Goal: Task Accomplishment & Management: Manage account settings

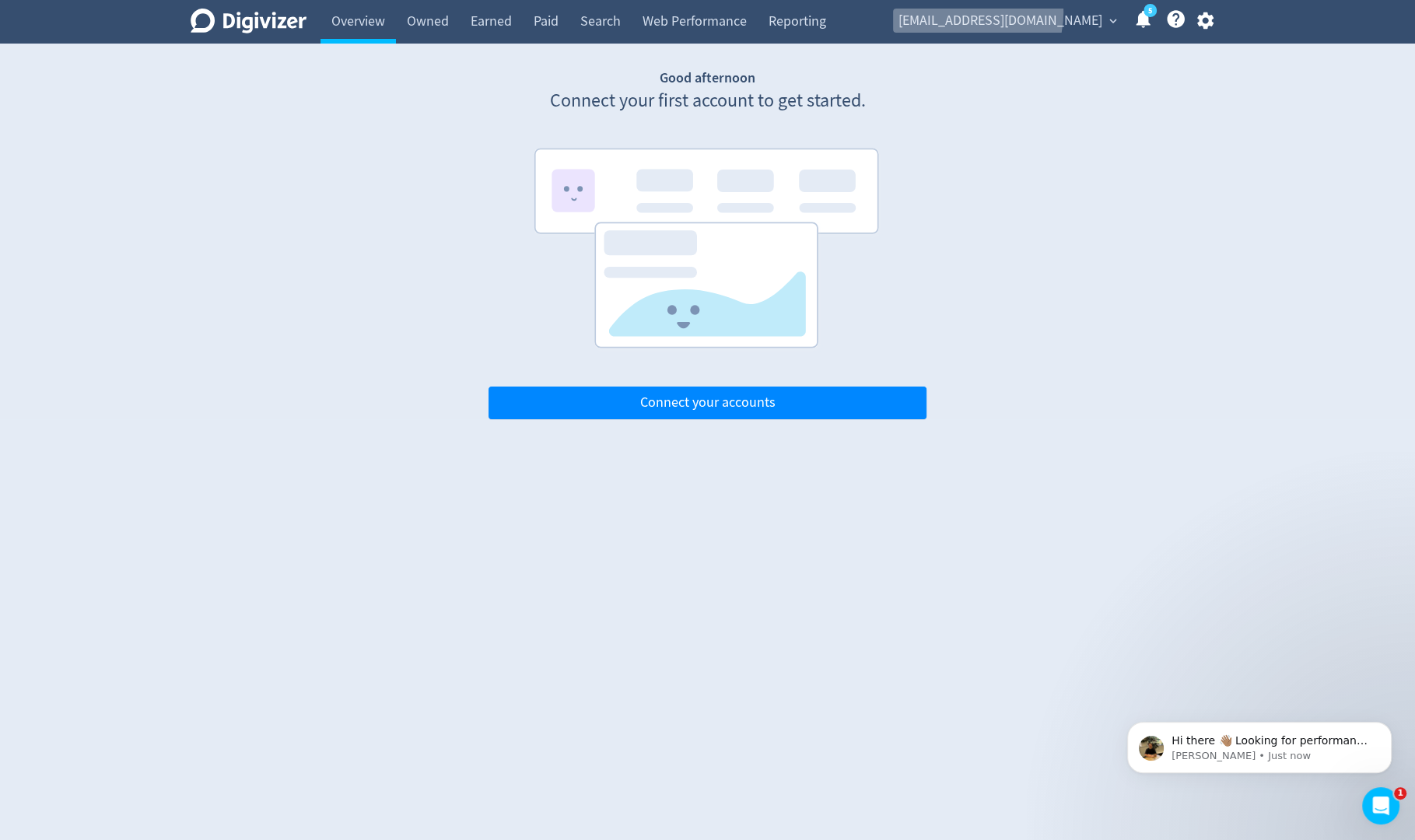
click at [1020, 13] on span "[EMAIL_ADDRESS][DOMAIN_NAME]" at bounding box center [1000, 20] width 204 height 25
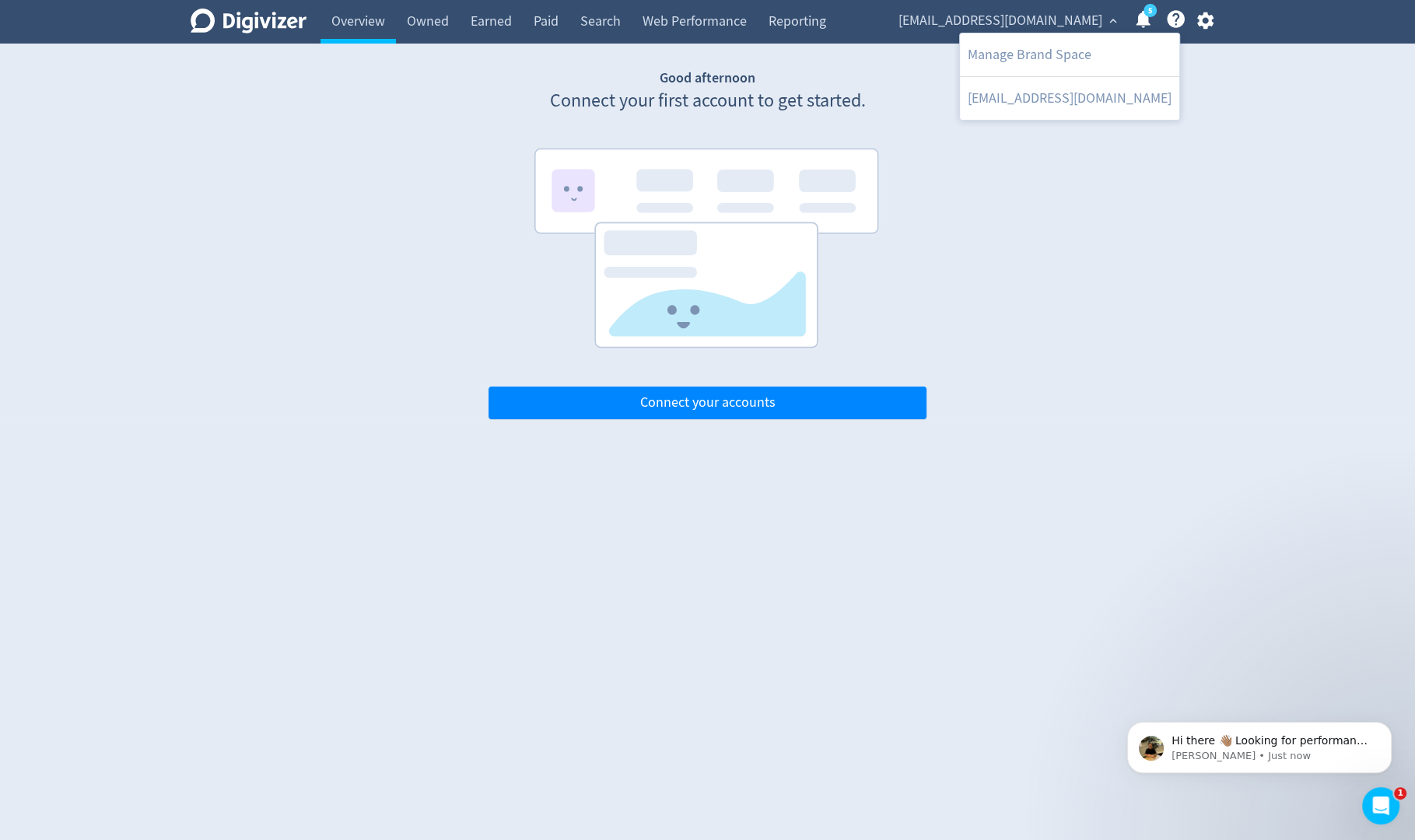
click at [1207, 17] on div at bounding box center [708, 420] width 1415 height 840
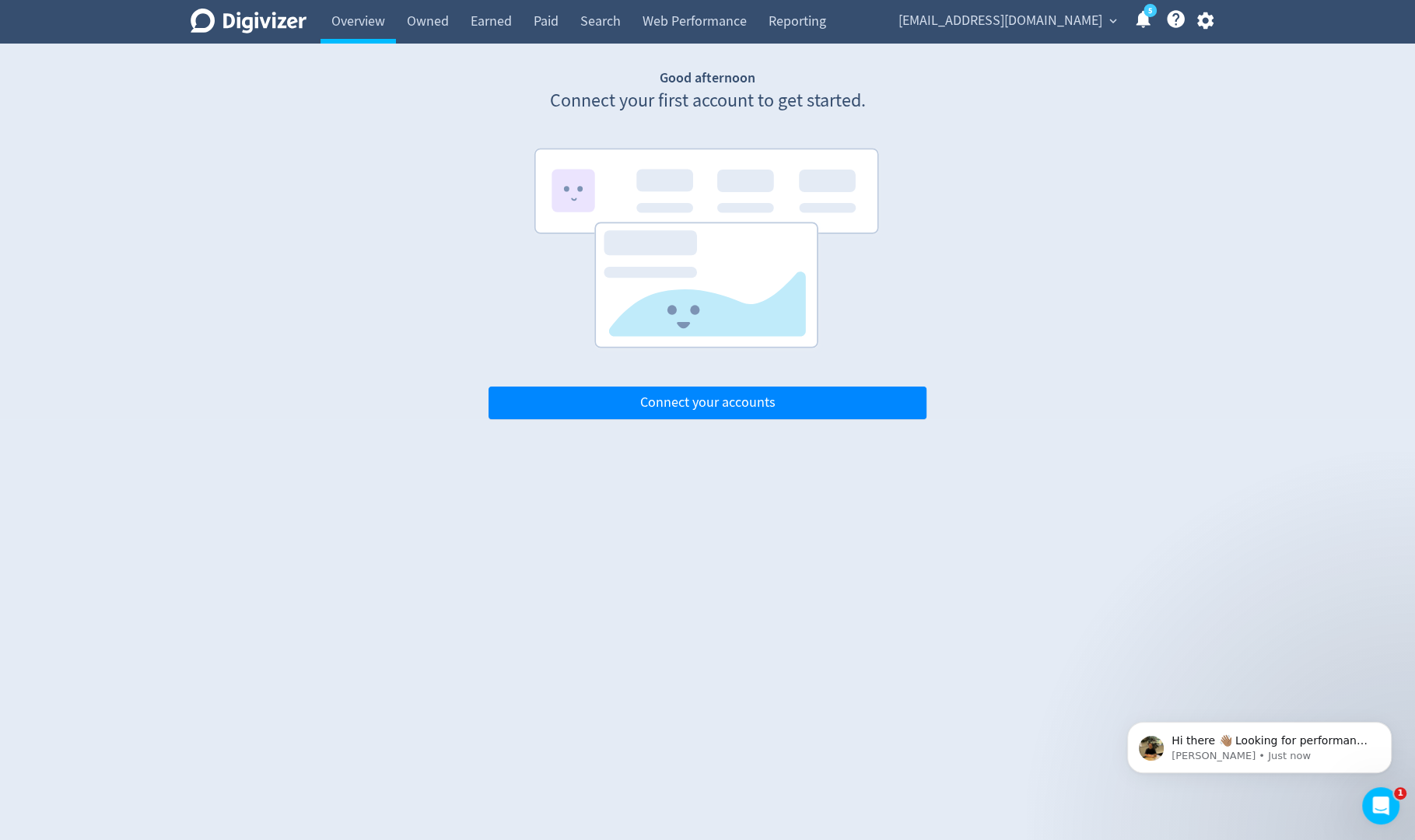
click at [1207, 28] on icon "button" at bounding box center [1205, 20] width 21 height 21
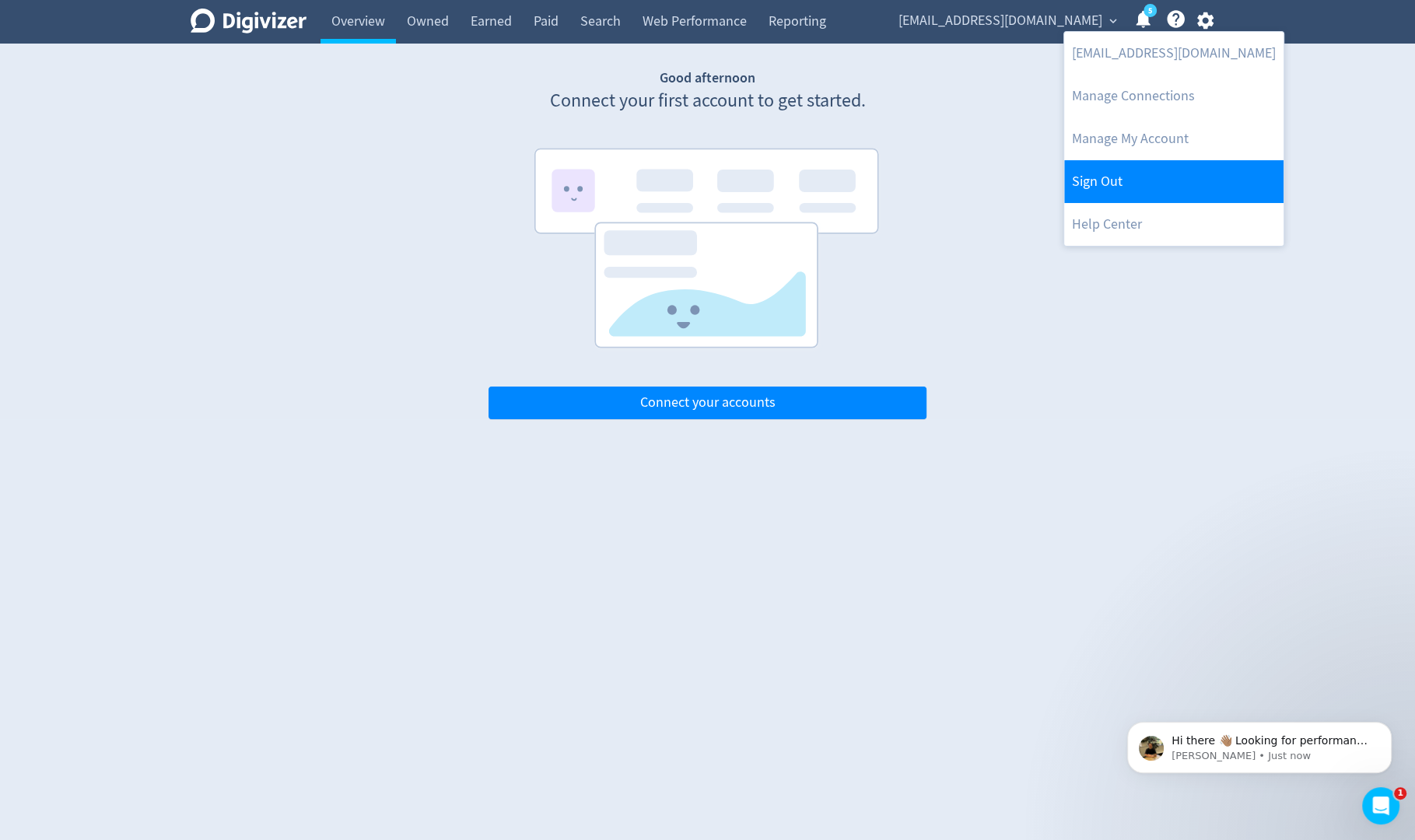
click at [1131, 182] on link "Sign Out" at bounding box center [1173, 182] width 220 height 42
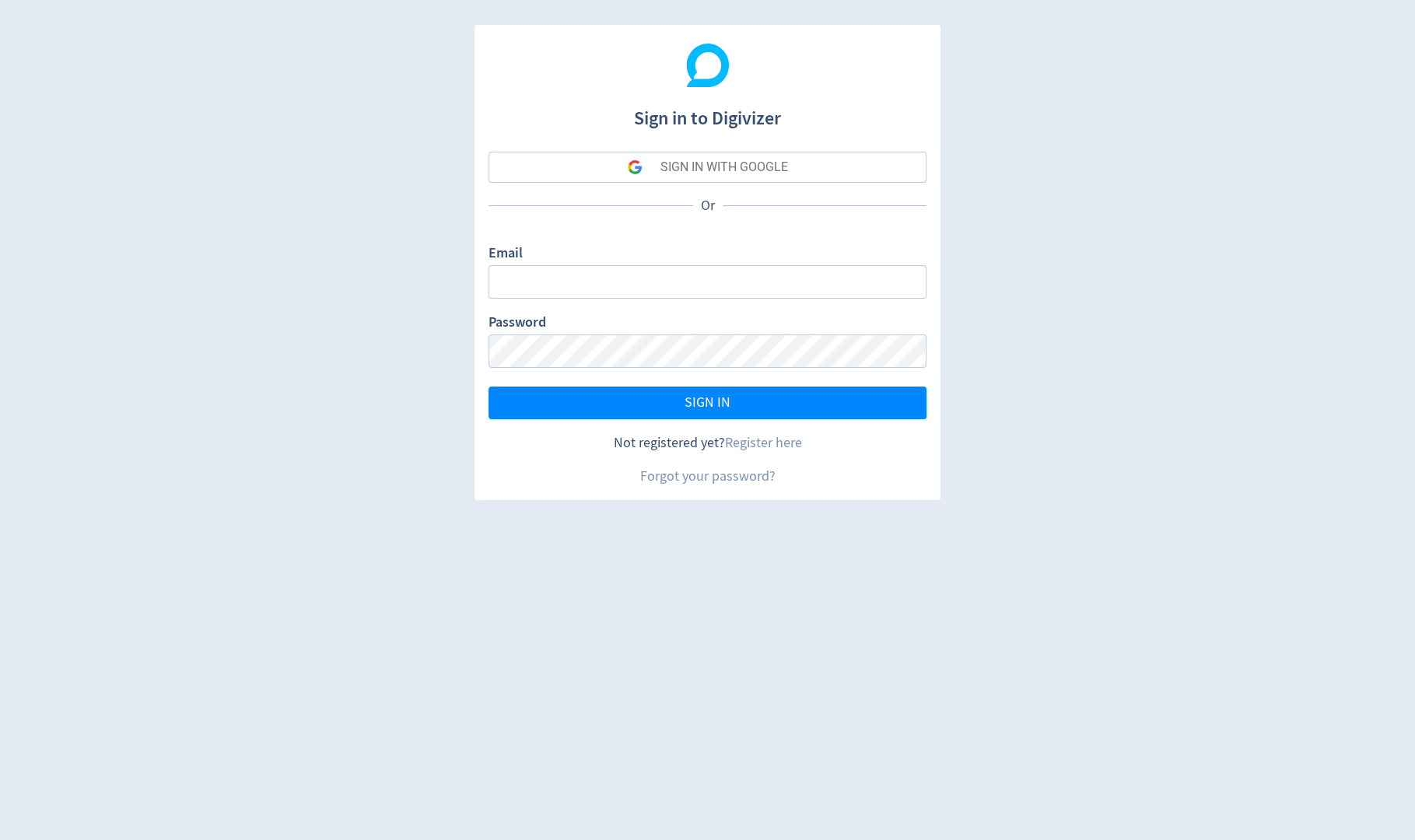
type input "[PERSON_NAME][EMAIL_ADDRESS][PERSON_NAME][DOMAIN_NAME]"
click at [880, 168] on button "SIGN IN WITH GOOGLE" at bounding box center [708, 167] width 438 height 31
